Goal: Task Accomplishment & Management: Manage account settings

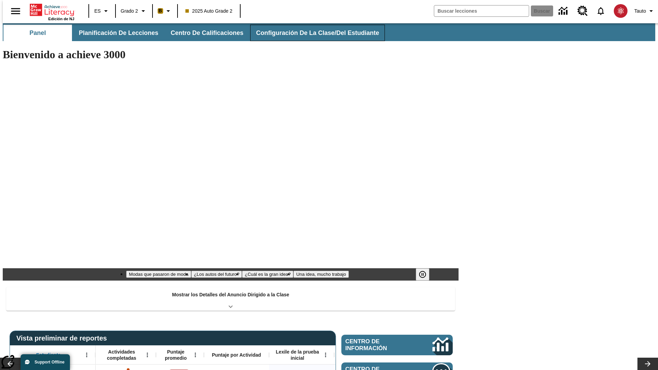
click at [310, 33] on span "Configuración de la clase/del estudiante" at bounding box center [317, 33] width 123 height 8
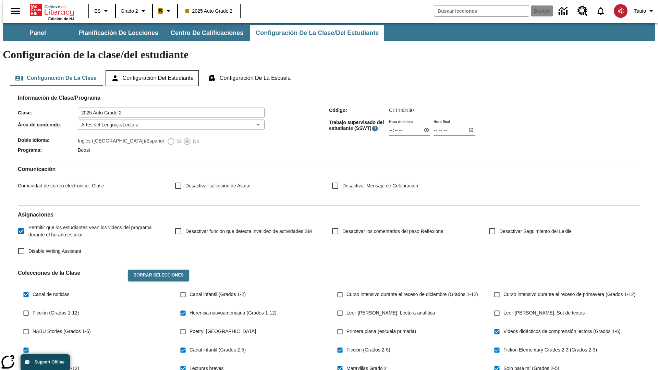
click at [153, 70] on button "Configuración del estudiante" at bounding box center [153, 78] width 94 height 16
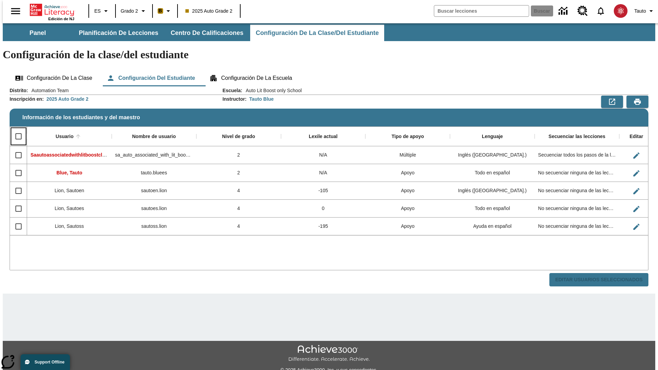
click at [15, 129] on input "Select all rows" at bounding box center [18, 136] width 14 height 14
checkbox input "true"
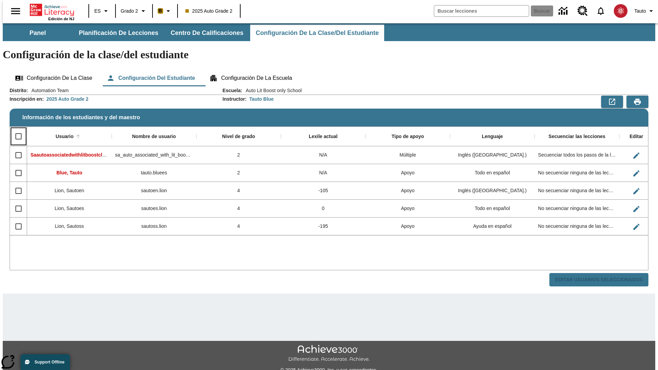
checkbox input "true"
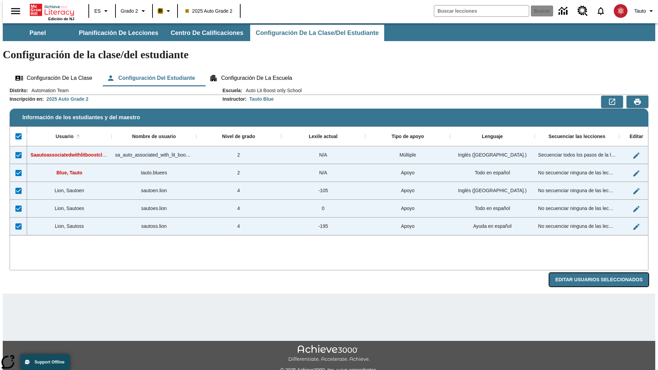
click at [604, 273] on button "Editar Usuarios Seleccionados" at bounding box center [598, 279] width 99 height 13
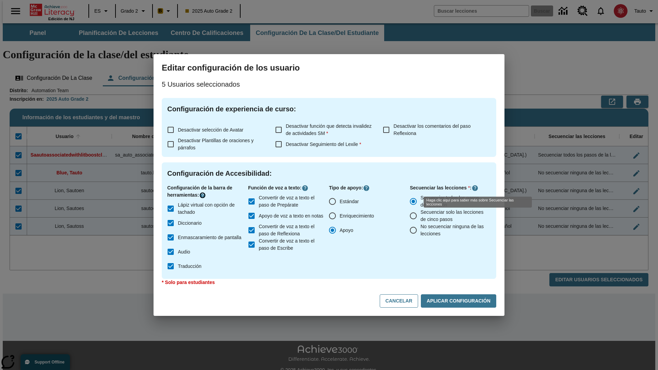
click at [204, 195] on icon "Haga clic aquí para saber más sobre" at bounding box center [202, 195] width 7 height 7
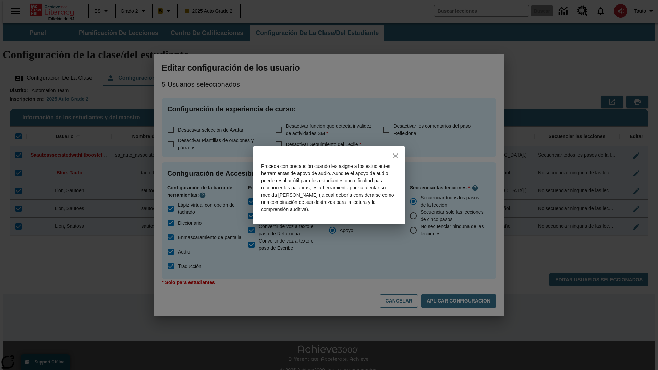
click at [395, 156] on icon "close" at bounding box center [395, 156] width 5 height 5
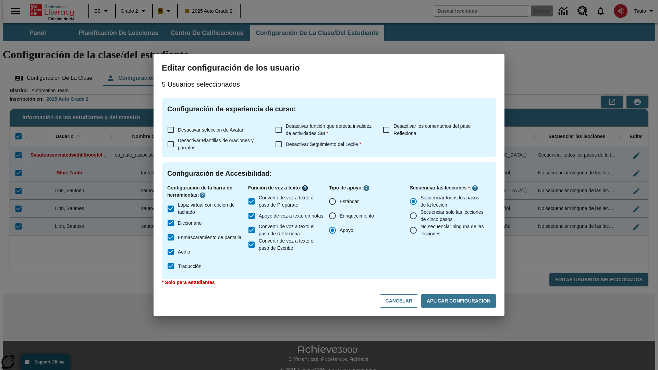
click at [306, 188] on icon "Haga clic aquí para saber más sobre" at bounding box center [305, 188] width 7 height 7
click at [475, 188] on icon "Haga clic aquí para saber más sobre" at bounding box center [475, 188] width 7 height 7
click at [367, 188] on icon "Haga clic aquí para saber más sobre" at bounding box center [366, 188] width 7 height 7
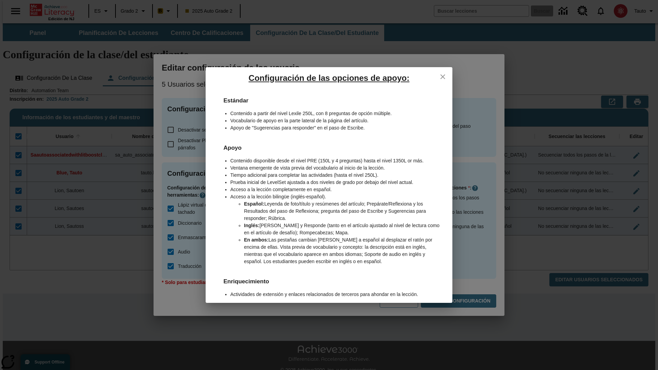
click at [443, 76] on icon "close" at bounding box center [442, 76] width 5 height 5
